Goal: Communication & Community: Participate in discussion

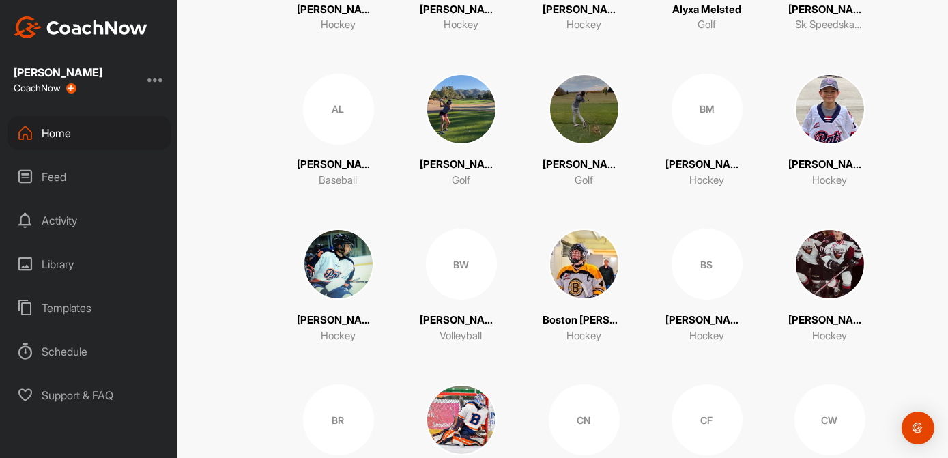
scroll to position [414, 0]
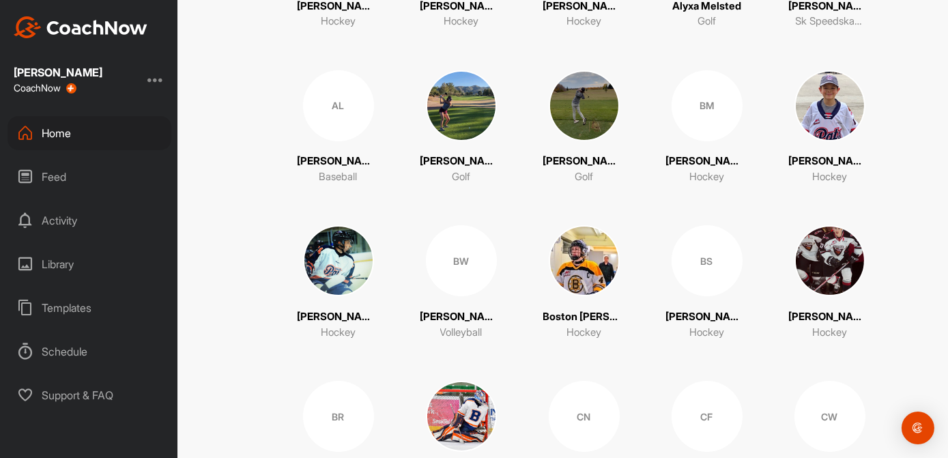
click at [704, 257] on div "BS" at bounding box center [707, 260] width 71 height 71
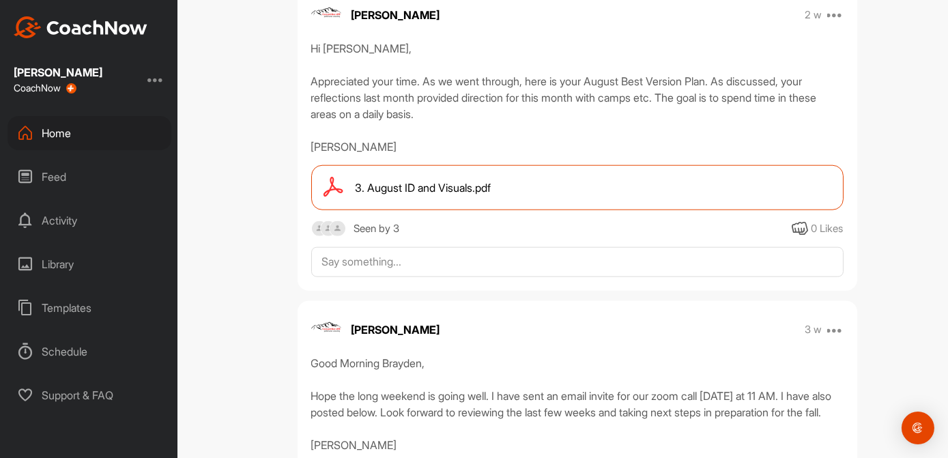
scroll to position [2812, 0]
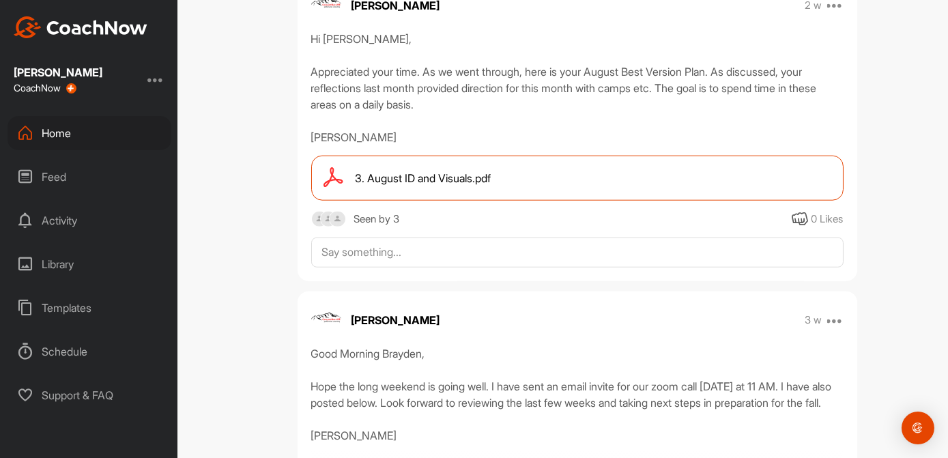
click at [444, 186] on span "3. August ID and Visuals.pdf" at bounding box center [424, 178] width 136 height 16
click at [66, 139] on div "Home" at bounding box center [90, 133] width 164 height 34
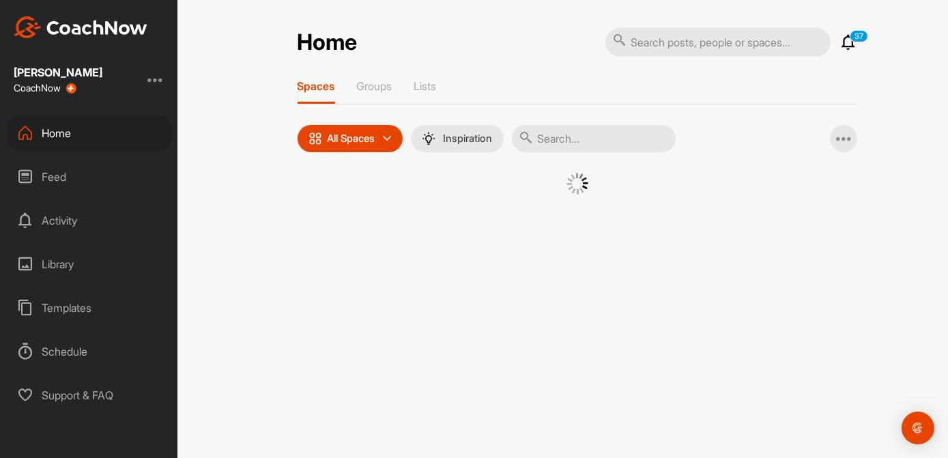
click at [63, 180] on div "Feed" at bounding box center [90, 177] width 164 height 34
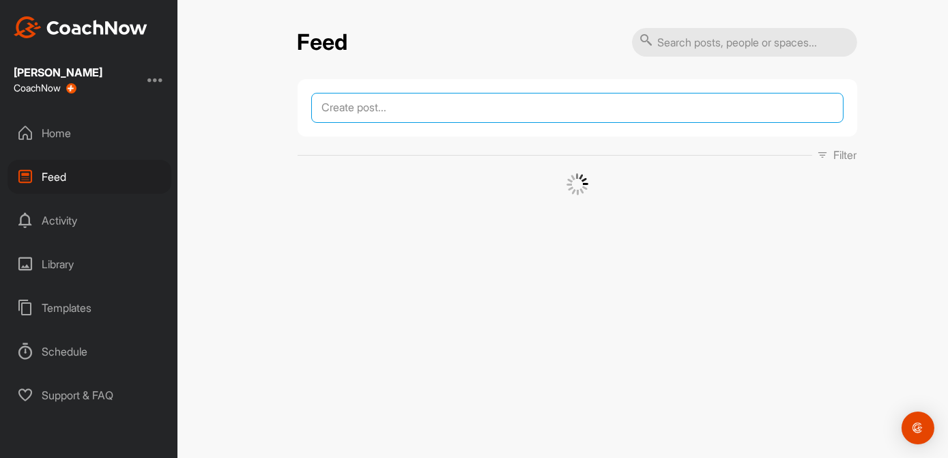
click at [354, 117] on textarea at bounding box center [577, 108] width 532 height 30
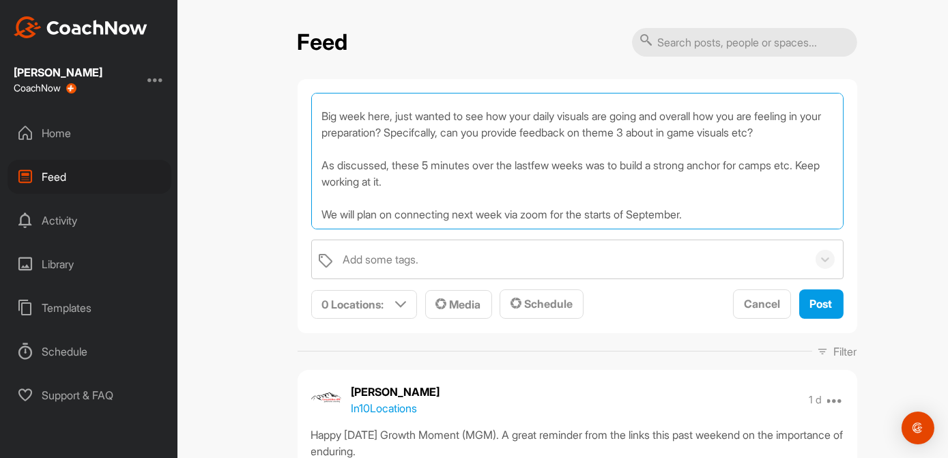
scroll to position [48, 0]
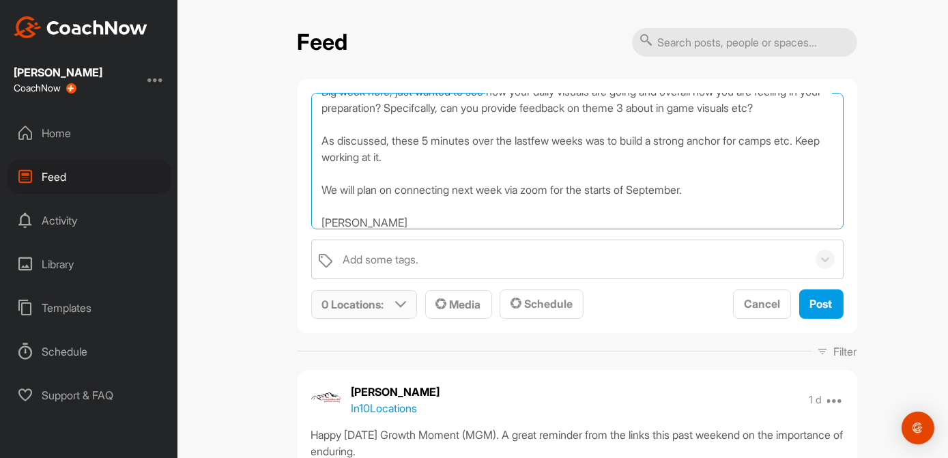
type textarea "Good Morning, Big week here, just wanted to see how your daily visuals are goin…"
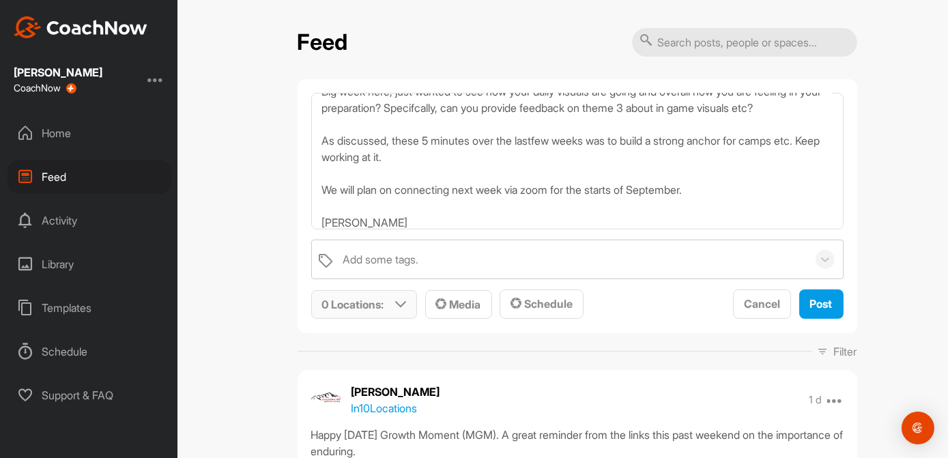
click at [405, 317] on div "0 Locations : Smart Lists Unanswered by me 15 days inactive 15 days active List…" at bounding box center [364, 304] width 106 height 29
click at [399, 309] on icon at bounding box center [400, 304] width 11 height 11
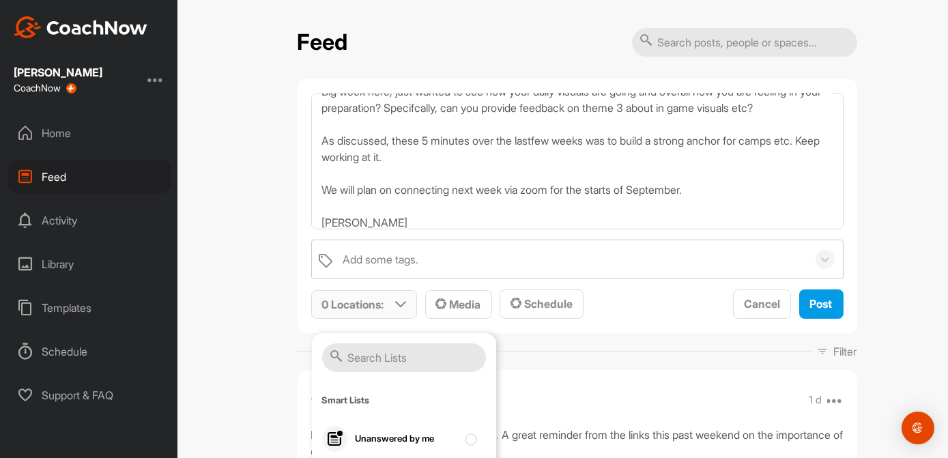
click at [367, 355] on input "text" at bounding box center [404, 357] width 164 height 29
type input "ben"
drag, startPoint x: 403, startPoint y: 450, endPoint x: 395, endPoint y: 388, distance: 62.0
click at [403, 451] on div "Hockey" at bounding box center [406, 459] width 102 height 16
checkbox input "true"
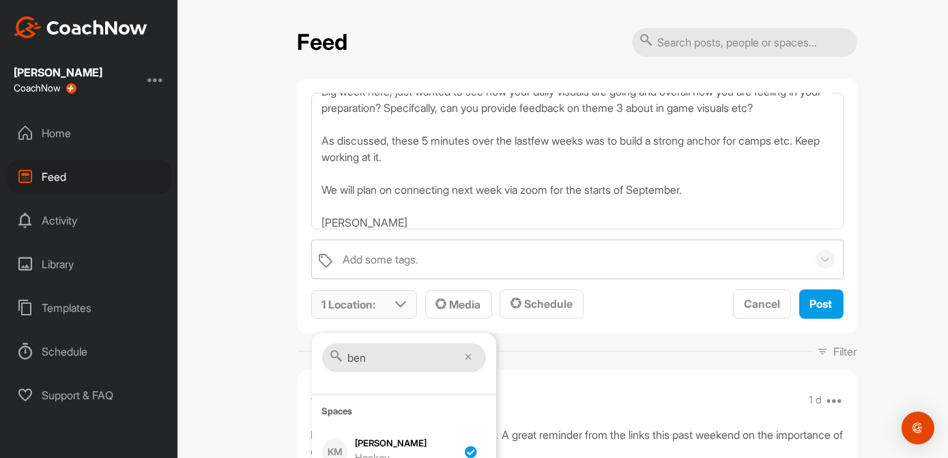
drag, startPoint x: 367, startPoint y: 363, endPoint x: 333, endPoint y: 359, distance: 34.4
click at [333, 359] on div "ben" at bounding box center [404, 358] width 164 height 30
type input "brayden"
click at [466, 453] on div at bounding box center [475, 451] width 18 height 16
checkbox input "true"
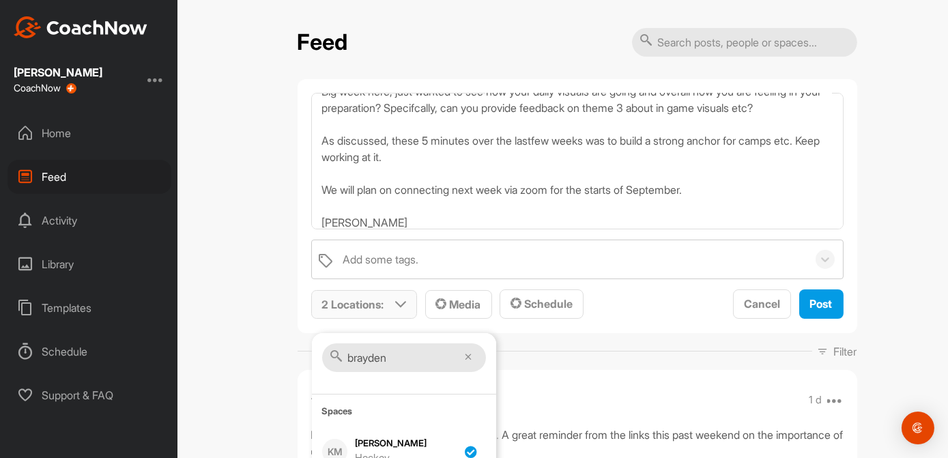
click at [466, 356] on icon at bounding box center [469, 357] width 7 height 7
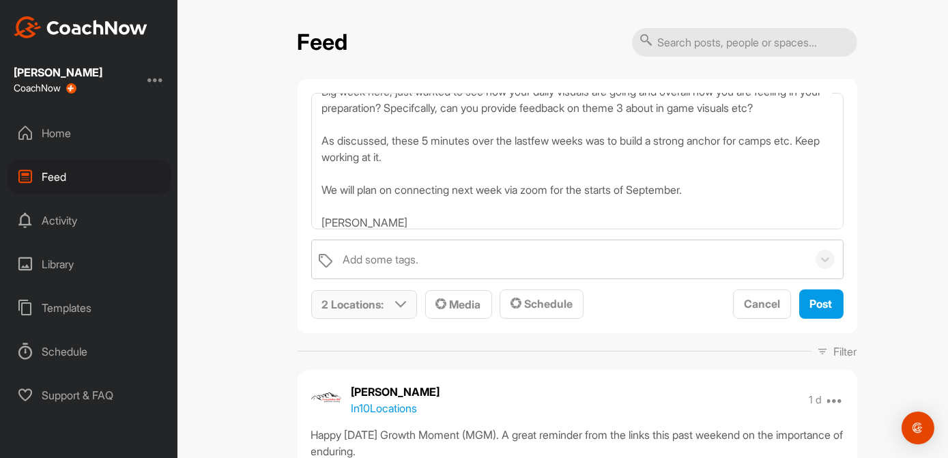
click at [395, 309] on div "2 Locations :" at bounding box center [364, 305] width 105 height 28
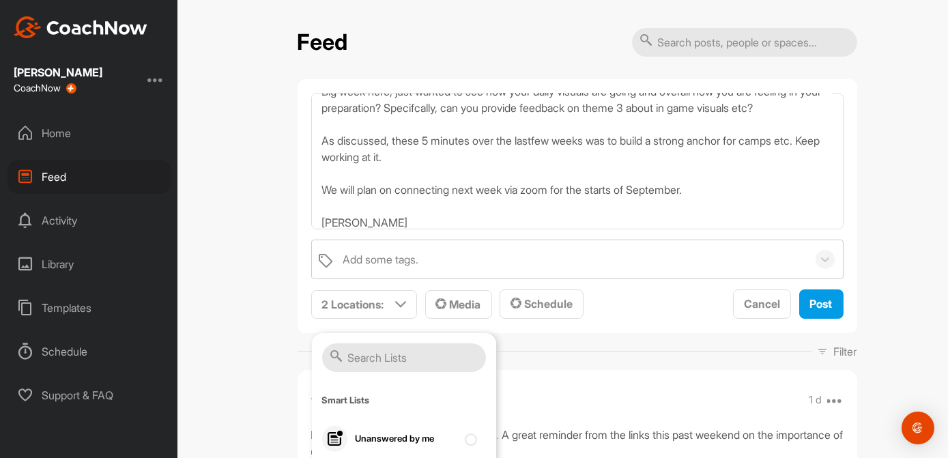
click at [360, 365] on input "text" at bounding box center [404, 357] width 164 height 29
click at [360, 358] on input "text" at bounding box center [404, 357] width 164 height 29
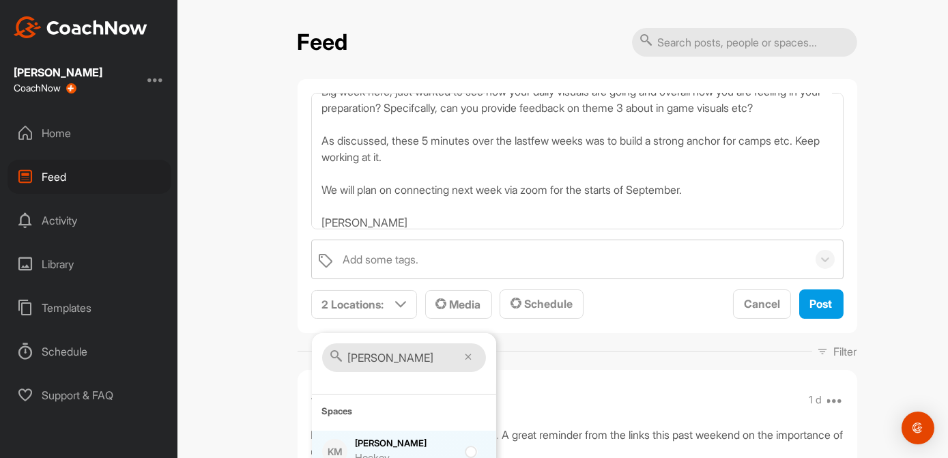
type input "[PERSON_NAME]"
click at [388, 440] on div "[PERSON_NAME] Hockey" at bounding box center [406, 451] width 102 height 29
checkbox input "true"
drag, startPoint x: 366, startPoint y: 358, endPoint x: 337, endPoint y: 358, distance: 28.7
click at [337, 358] on div "[PERSON_NAME]" at bounding box center [404, 358] width 164 height 30
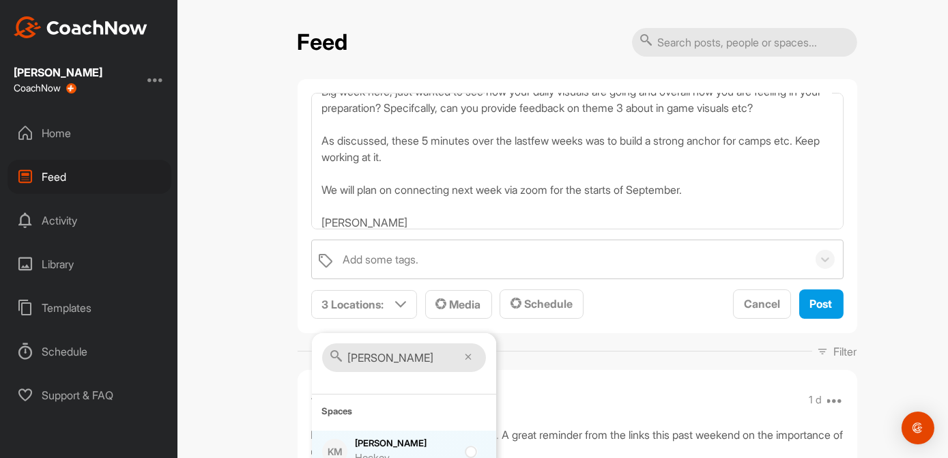
type input "[PERSON_NAME]"
click at [381, 439] on div "[PERSON_NAME] Hockey" at bounding box center [406, 451] width 102 height 29
checkbox input "true"
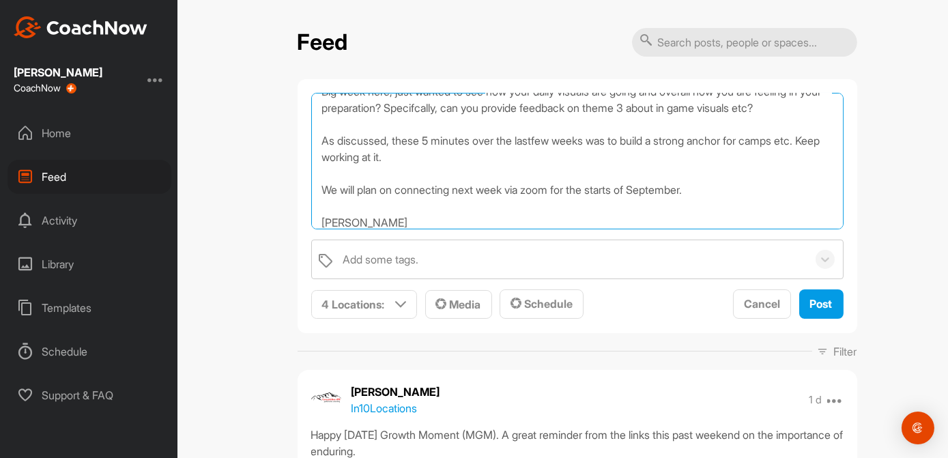
scroll to position [0, 0]
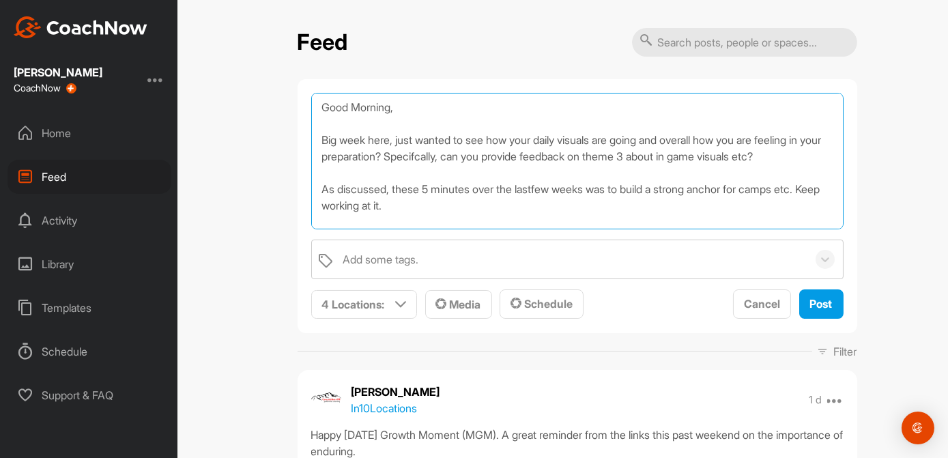
drag, startPoint x: 343, startPoint y: 222, endPoint x: 313, endPoint y: 67, distance: 158.0
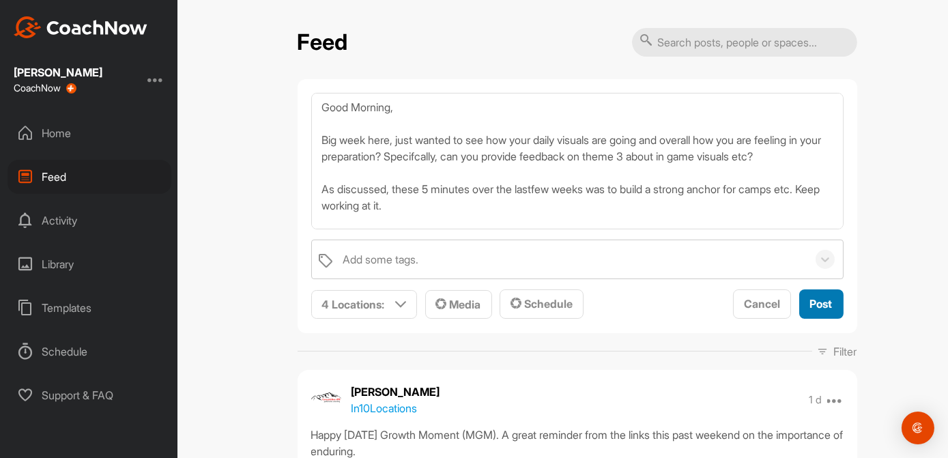
click at [817, 299] on span "Post" at bounding box center [821, 304] width 23 height 14
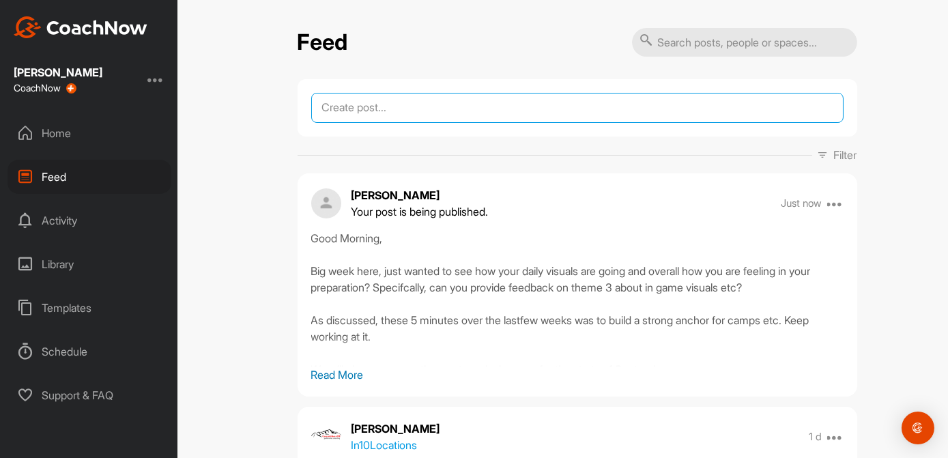
click at [333, 117] on textarea at bounding box center [577, 108] width 532 height 30
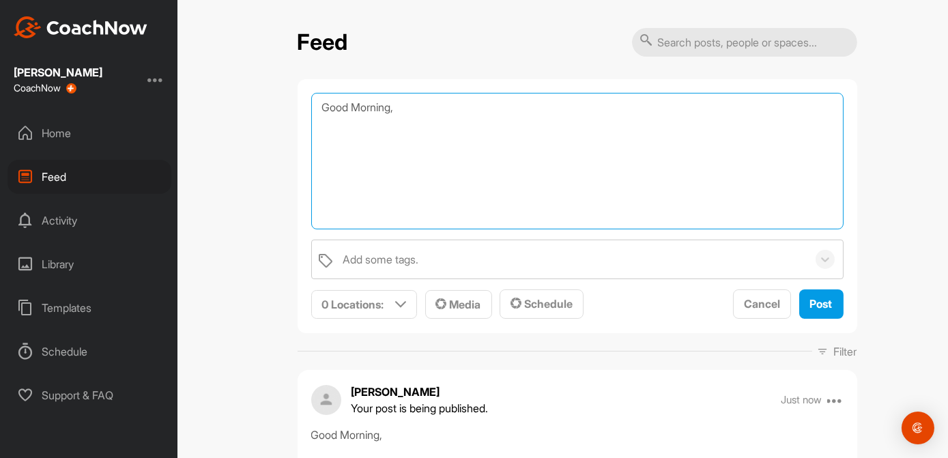
click at [324, 142] on textarea "Good Morning," at bounding box center [577, 161] width 532 height 137
paste textarea "Good Morning, Big week here, just wanted to see how your daily visuals are goin…"
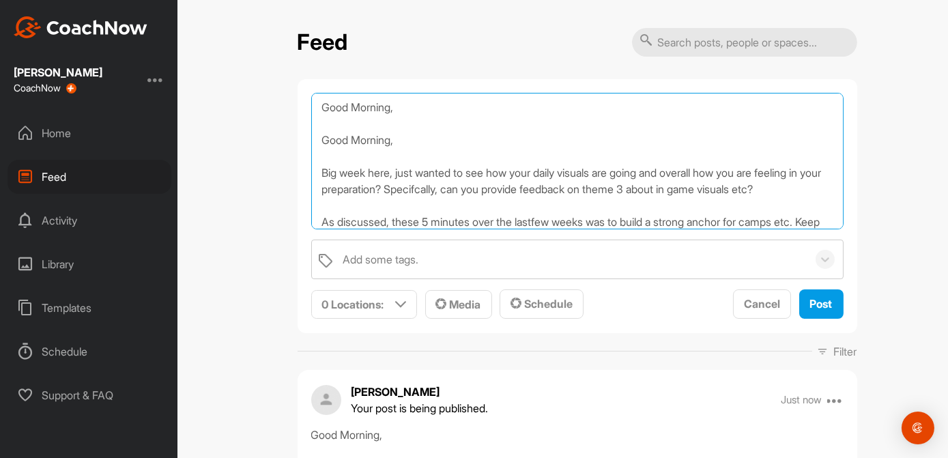
drag, startPoint x: 402, startPoint y: 140, endPoint x: 298, endPoint y: 126, distance: 104.7
click at [298, 126] on div "Good Morning, Good Morning, Big week here, just wanted to see how your daily vi…" at bounding box center [578, 206] width 560 height 254
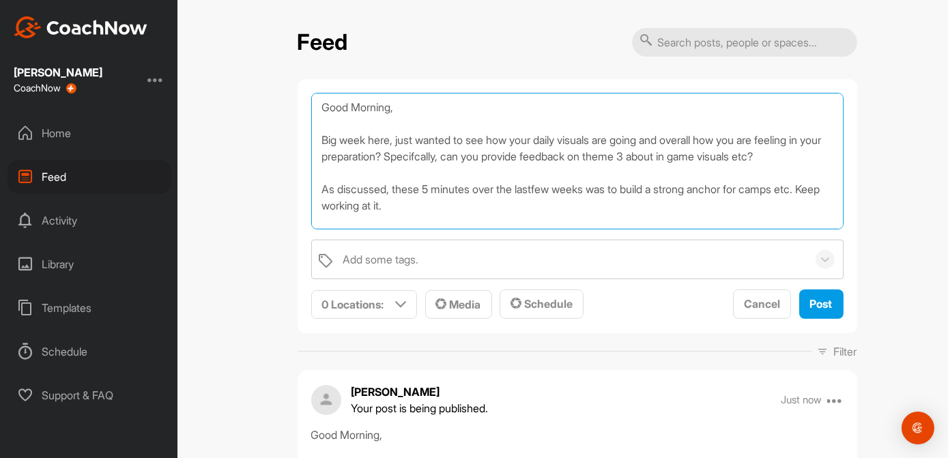
click at [388, 141] on textarea "Good Morning, Big week here, just wanted to see how your daily visuals are goin…" at bounding box center [577, 161] width 532 height 137
drag, startPoint x: 422, startPoint y: 155, endPoint x: 827, endPoint y: 160, distance: 405.5
click at [827, 160] on textarea "Good Morning, Big week here, just wanted to see how your daily visuals are goin…" at bounding box center [577, 161] width 532 height 137
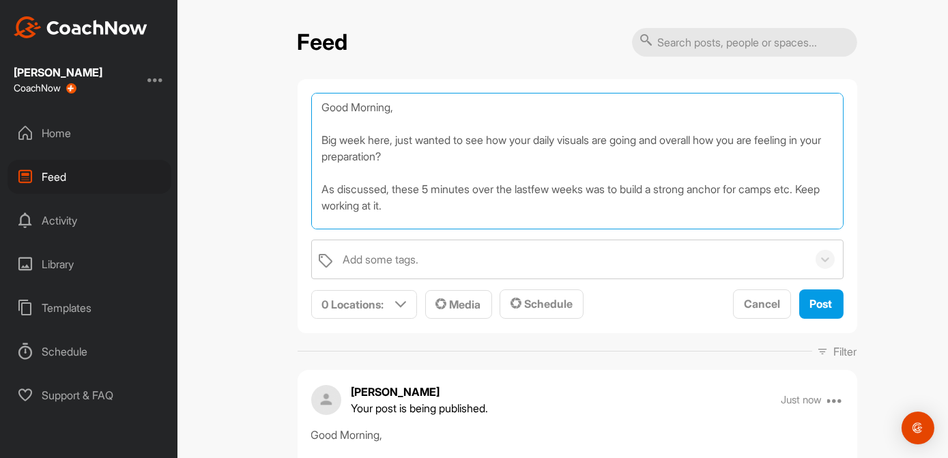
drag, startPoint x: 666, startPoint y: 188, endPoint x: 476, endPoint y: 190, distance: 189.8
click at [476, 190] on textarea "Good Morning, Big week here, just wanted to see how your daily visuals are goin…" at bounding box center [577, 161] width 532 height 137
drag, startPoint x: 615, startPoint y: 188, endPoint x: 576, endPoint y: 192, distance: 39.1
click at [576, 192] on textarea "Good Morning, Big week here, just wanted to see how your daily visuals are goin…" at bounding box center [577, 161] width 532 height 137
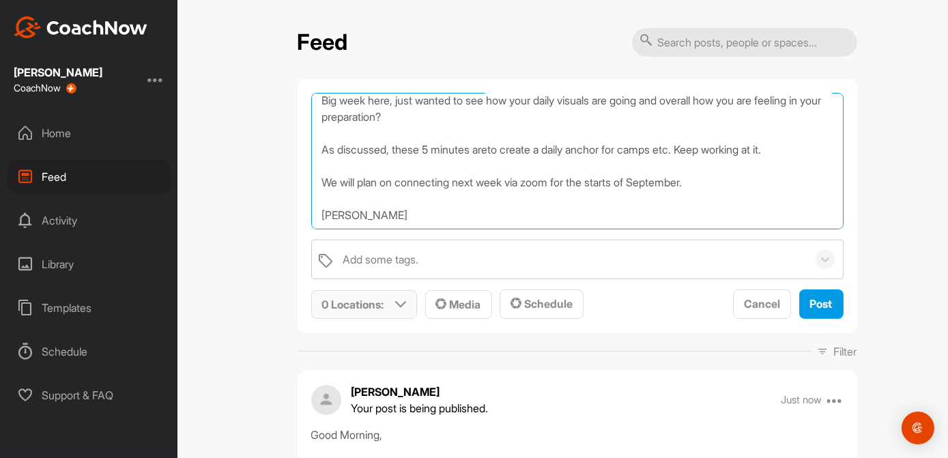
type textarea "Good Morning, Big week here, just wanted to see how your daily visuals are goin…"
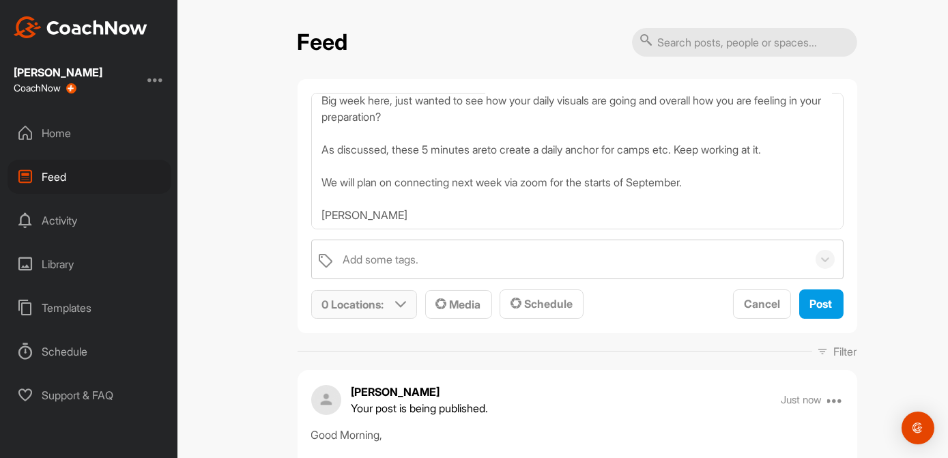
click at [395, 303] on icon at bounding box center [400, 304] width 11 height 11
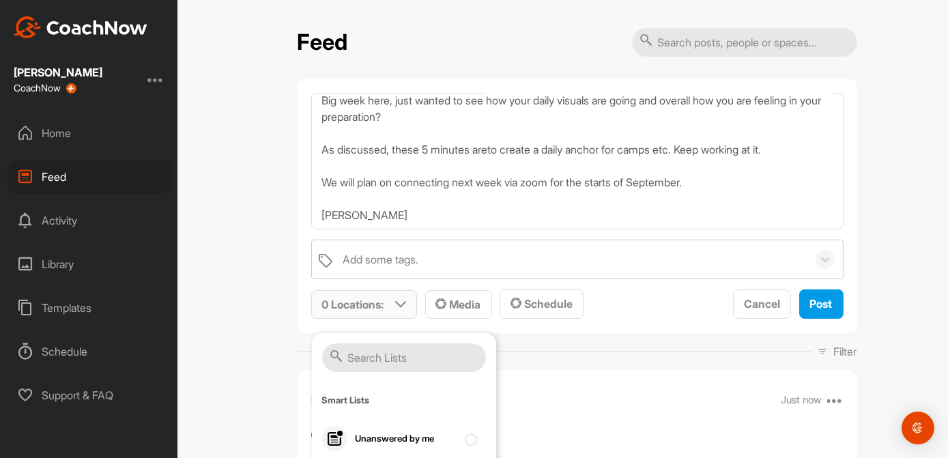
click at [353, 363] on input "text" at bounding box center [404, 357] width 164 height 29
type input "dryd"
checkbox input "true"
drag, startPoint x: 369, startPoint y: 359, endPoint x: 325, endPoint y: 353, distance: 44.8
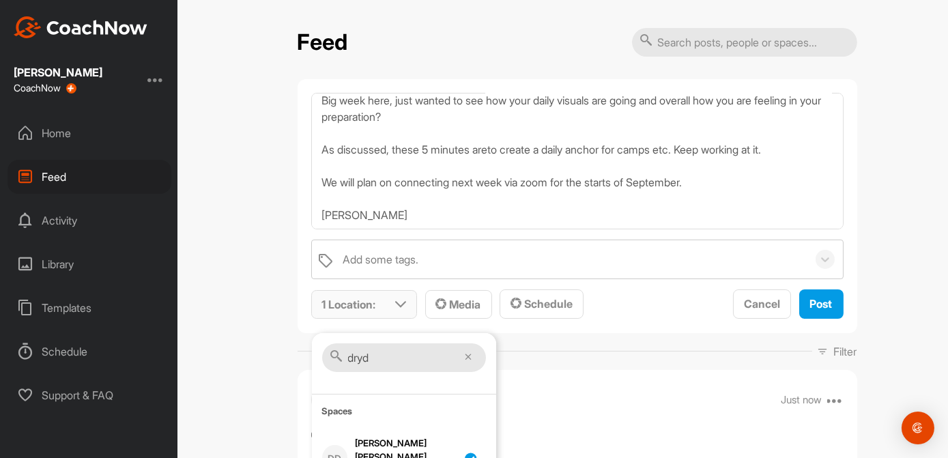
click at [325, 353] on div "dryd" at bounding box center [404, 358] width 164 height 30
type input "ains"
click at [425, 454] on div "Hockey" at bounding box center [406, 459] width 102 height 16
checkbox input "true"
drag, startPoint x: 369, startPoint y: 354, endPoint x: 332, endPoint y: 351, distance: 37.0
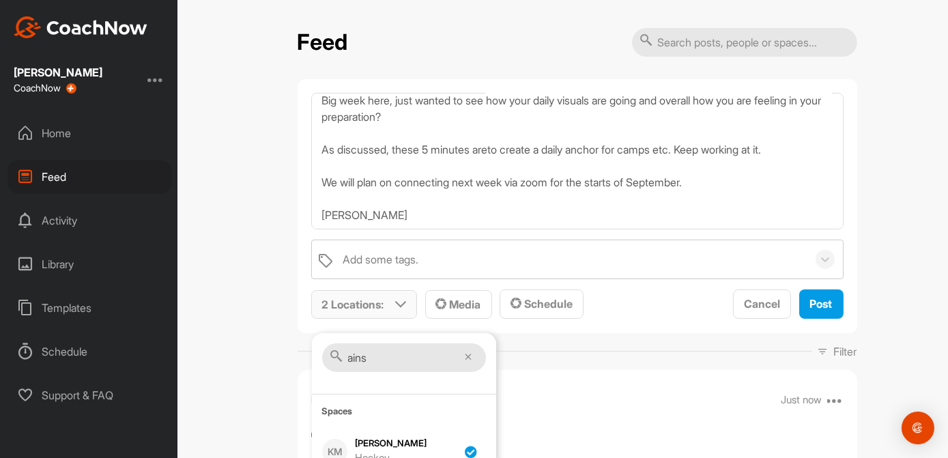
click at [332, 351] on div "ains" at bounding box center [404, 358] width 164 height 30
type input "bos"
click at [468, 451] on input "checkbox" at bounding box center [470, 454] width 9 height 9
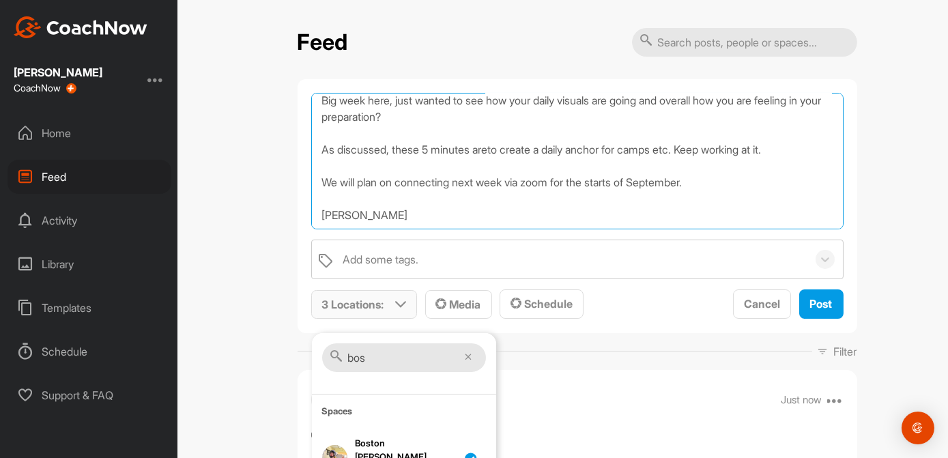
scroll to position [0, 0]
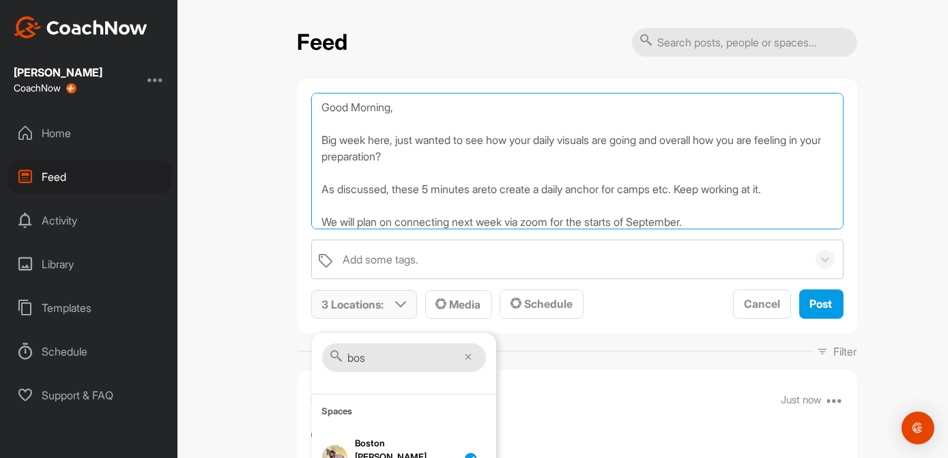
click at [626, 223] on textarea "Good Morning, Big week here, just wanted to see how your daily visuals are goin…" at bounding box center [577, 161] width 532 height 137
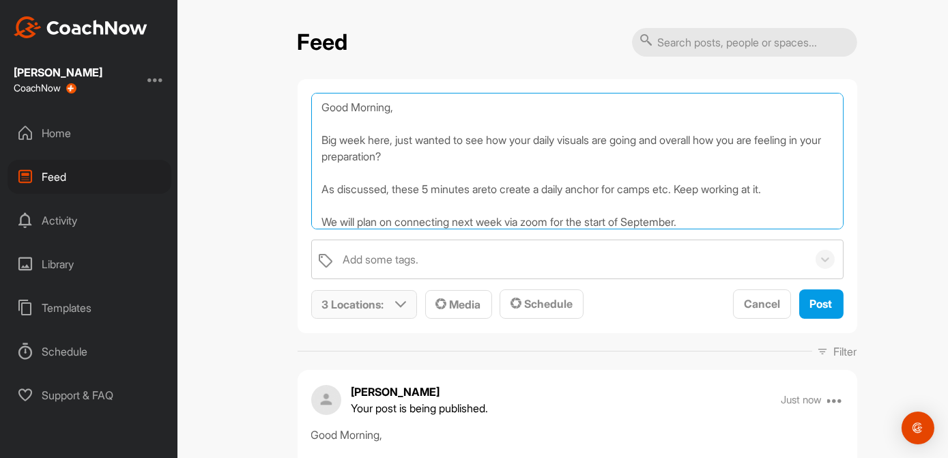
click at [491, 189] on textarea "Good Morning, Big week here, just wanted to see how your daily visuals are goin…" at bounding box center [577, 161] width 532 height 137
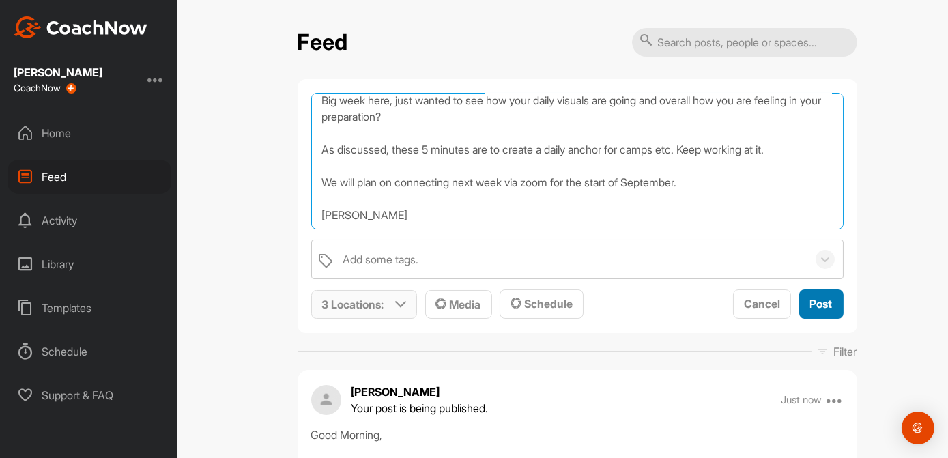
type textarea "Good Morning, Big week here, just wanted to see how your daily visuals are goin…"
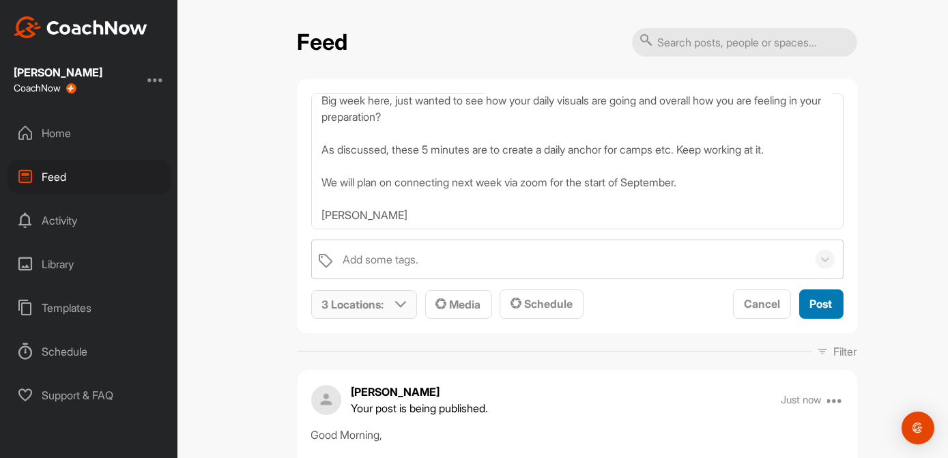
click at [818, 304] on span "Post" at bounding box center [821, 304] width 23 height 14
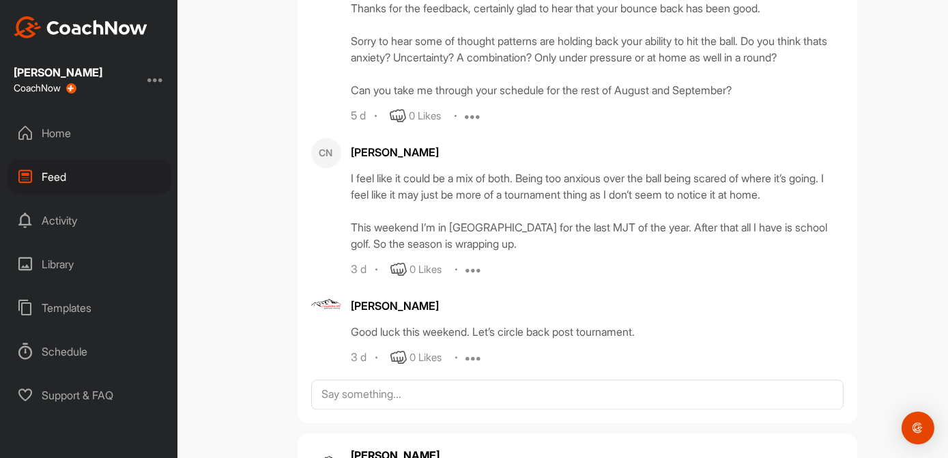
scroll to position [6575, 0]
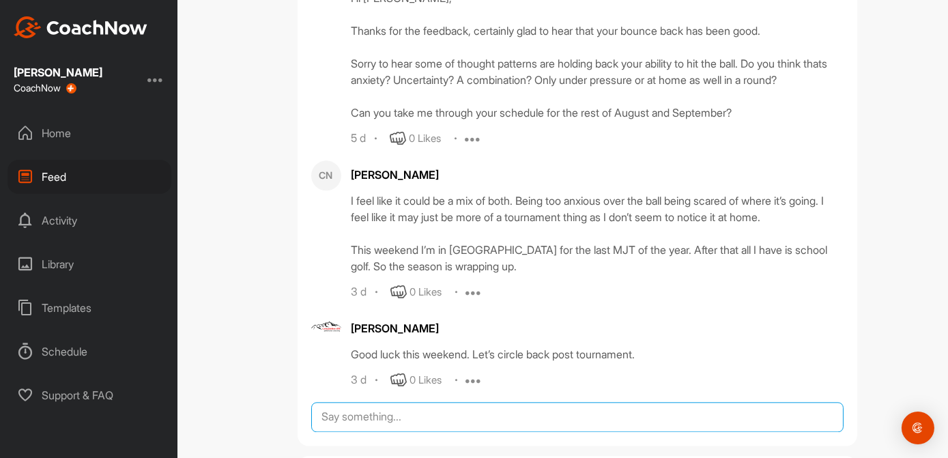
click at [375, 409] on textarea at bounding box center [577, 417] width 532 height 30
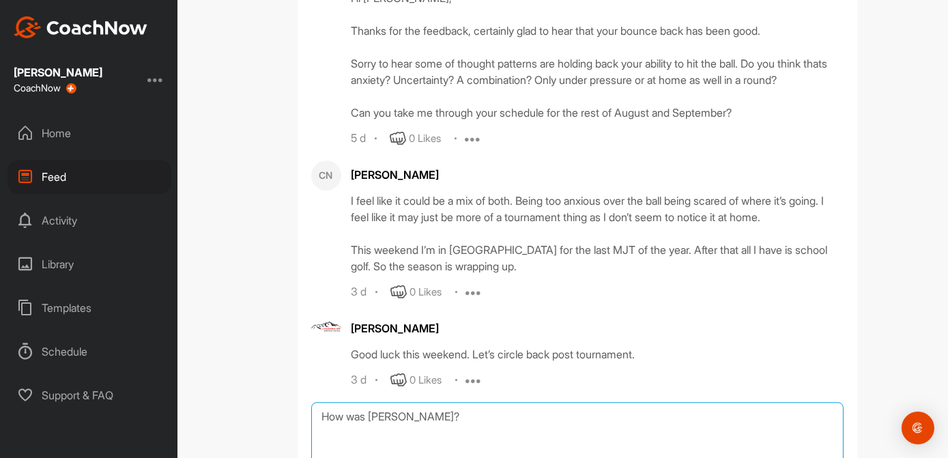
type textarea "How was [PERSON_NAME]?"
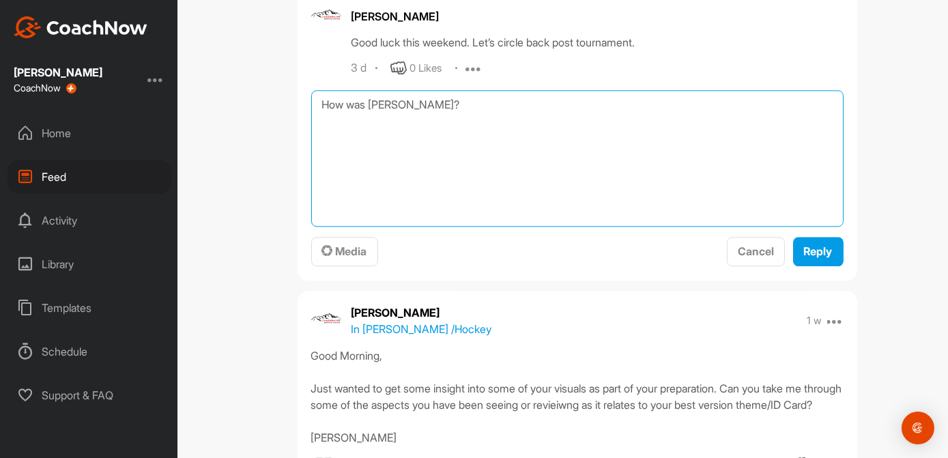
scroll to position [6898, 0]
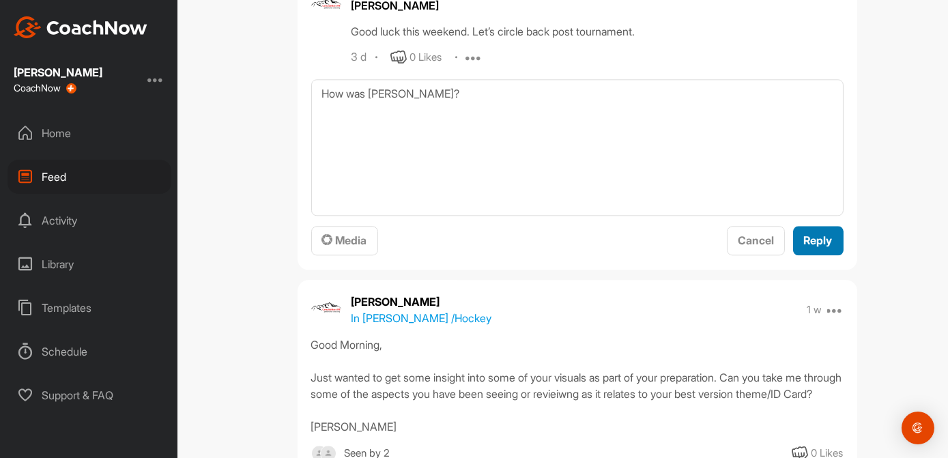
click at [819, 244] on button "Reply" at bounding box center [818, 240] width 51 height 29
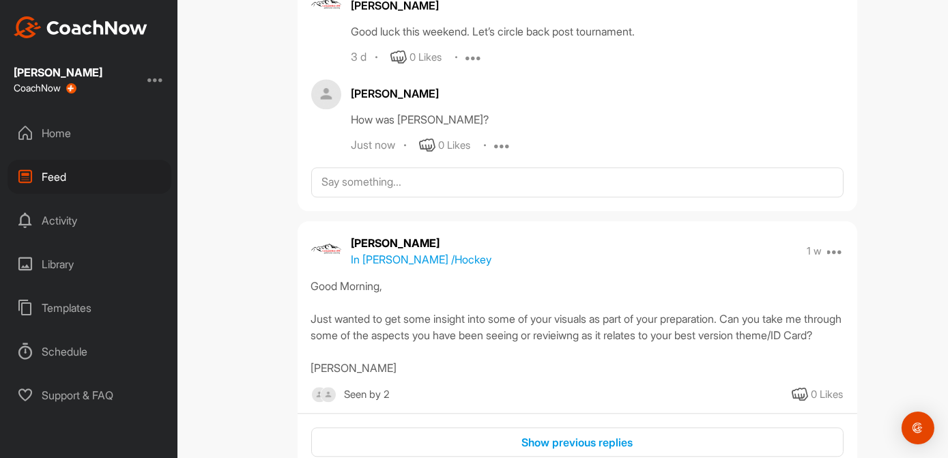
scroll to position [6611, 0]
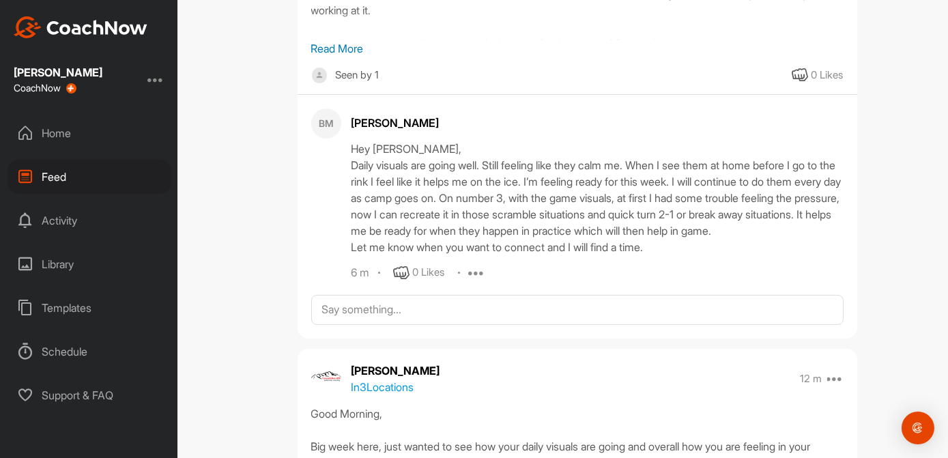
scroll to position [590, 0]
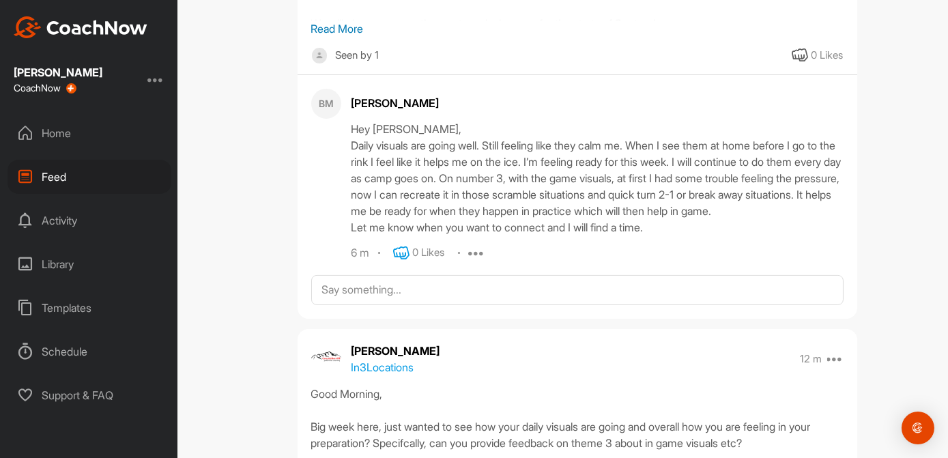
click at [393, 261] on icon at bounding box center [401, 253] width 16 height 16
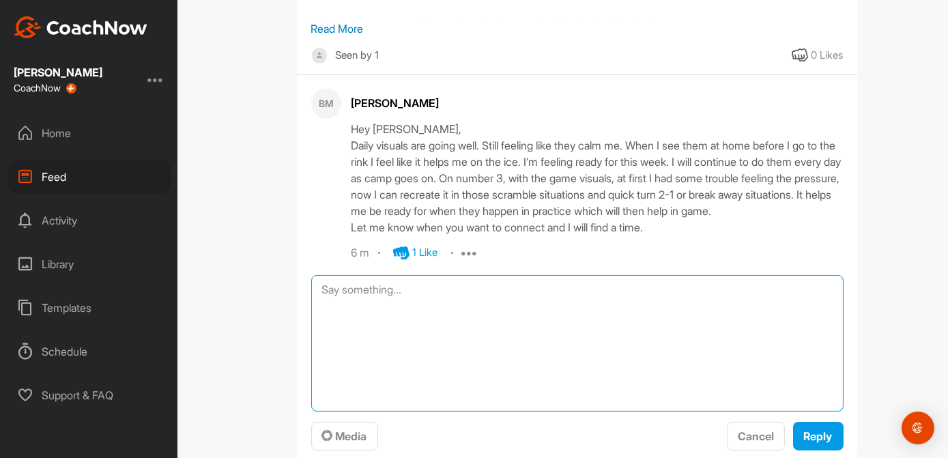
click at [338, 304] on textarea at bounding box center [577, 343] width 532 height 137
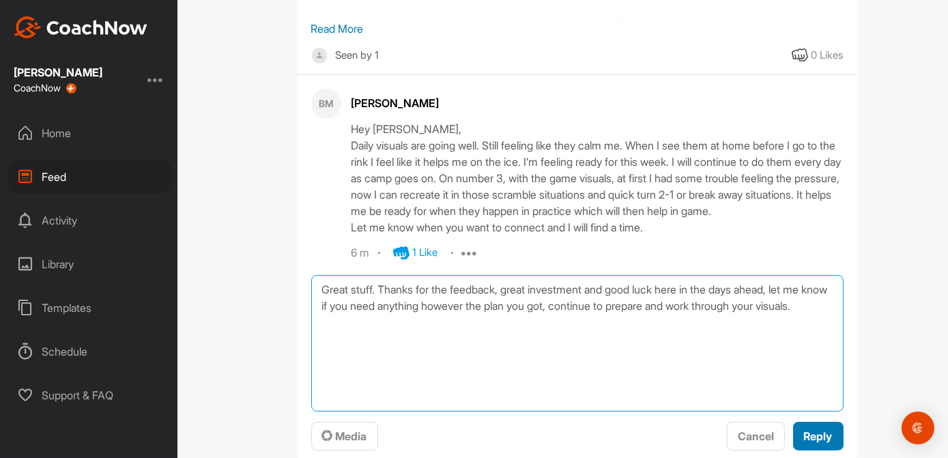
type textarea "Great stuff. Thanks for the feedback, great investment and good luck here in th…"
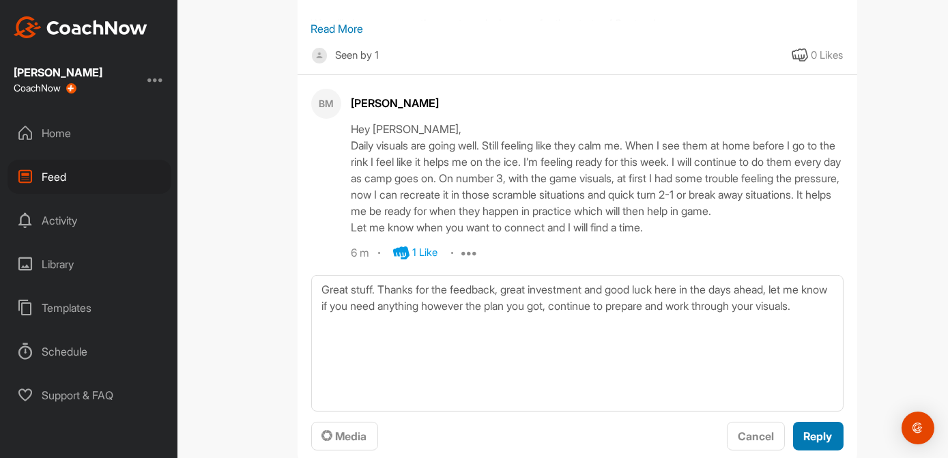
click at [806, 443] on span "Reply" at bounding box center [818, 436] width 29 height 14
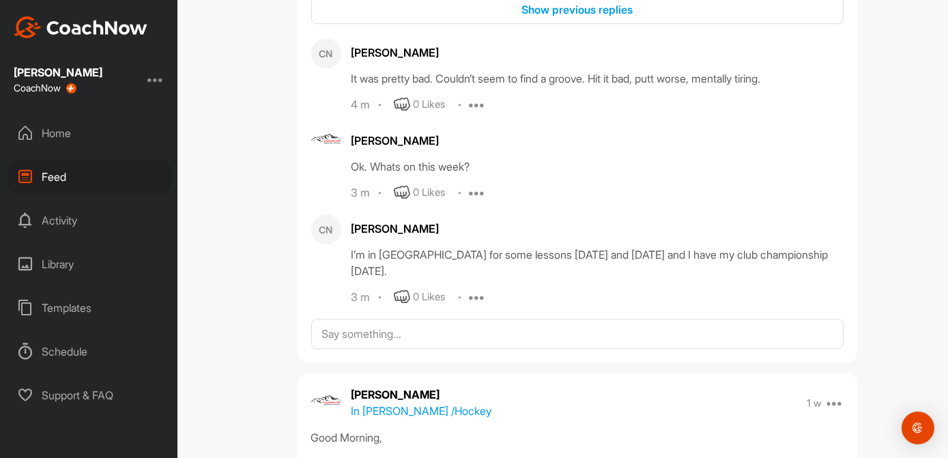
scroll to position [7147, 0]
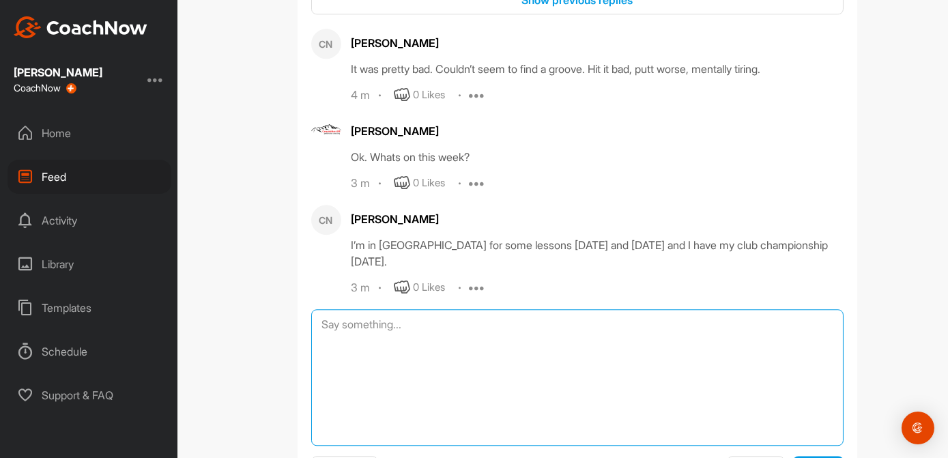
click at [328, 330] on textarea at bounding box center [577, 377] width 532 height 137
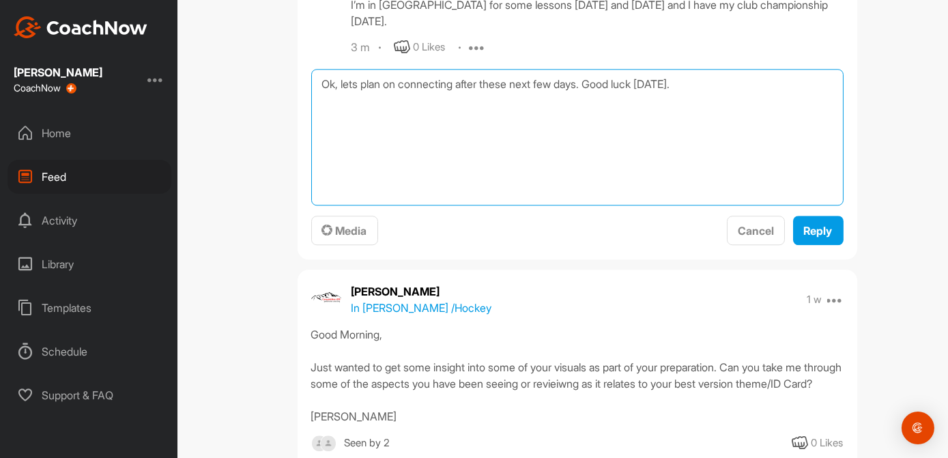
scroll to position [7418, 0]
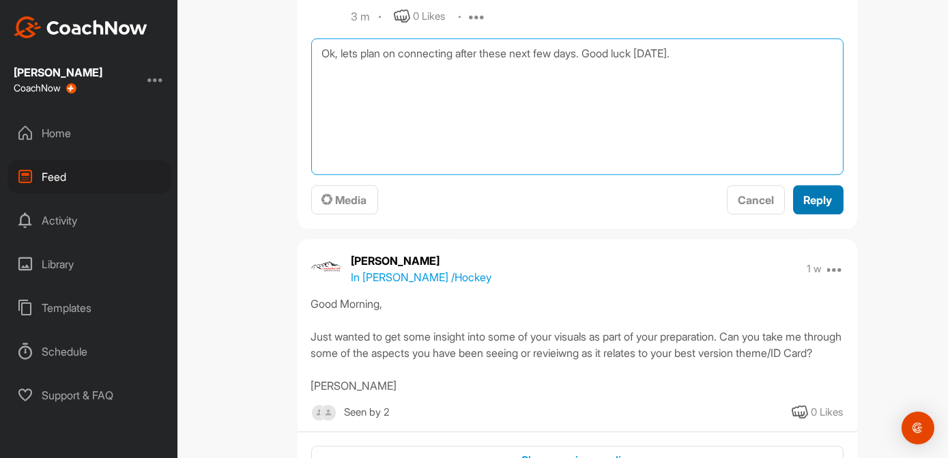
type textarea "Ok, lets plan on connecting after these next few days. Good luck today."
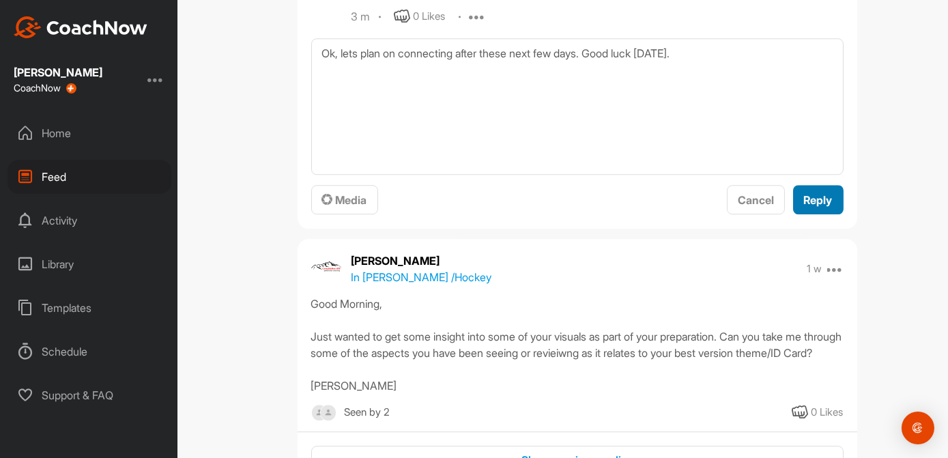
click at [815, 208] on div "Reply" at bounding box center [818, 200] width 29 height 16
